Goal: Task Accomplishment & Management: Manage account settings

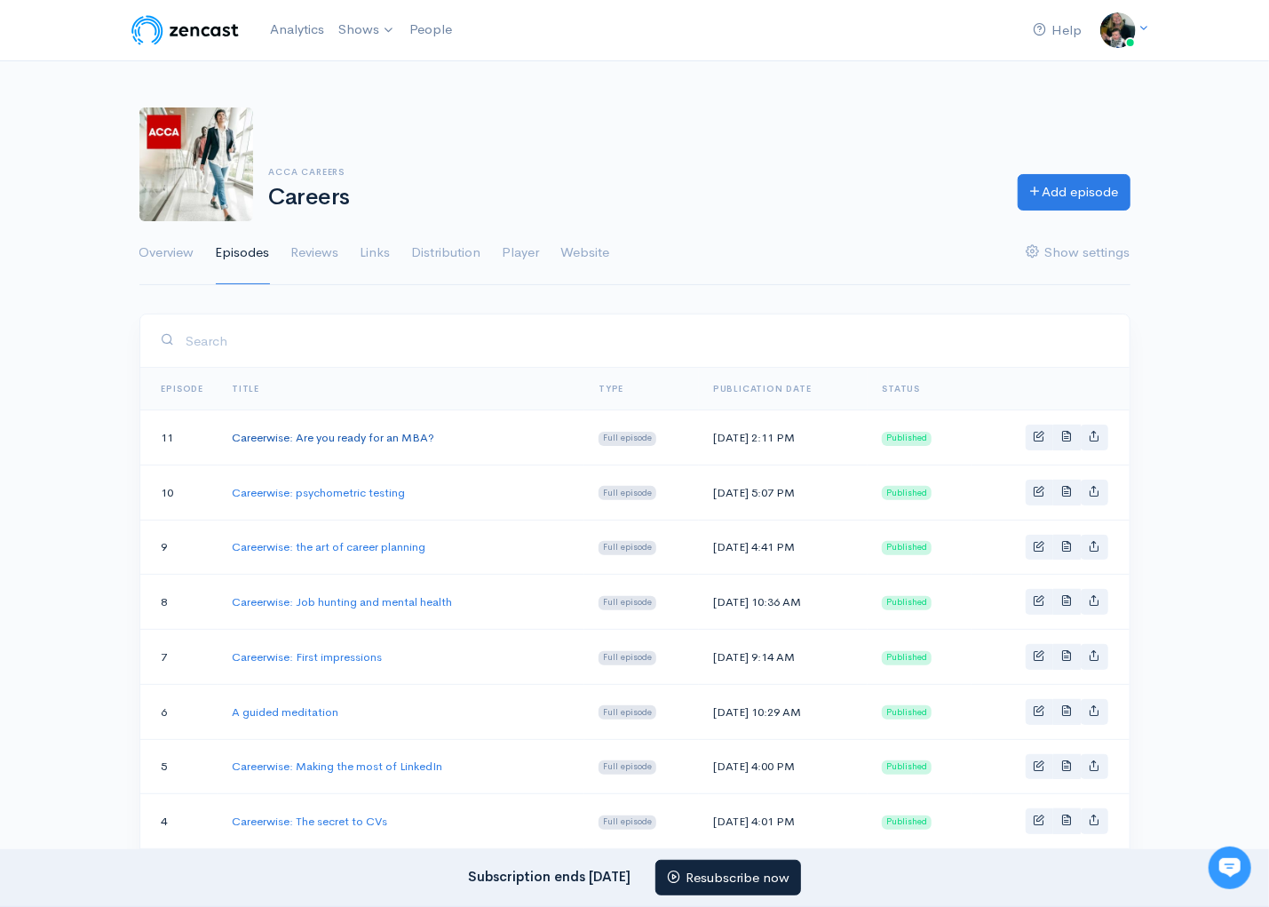
click at [345, 437] on link "Careerwise: Are you ready for an MBA?" at bounding box center [333, 437] width 202 height 15
